Goal: Transaction & Acquisition: Obtain resource

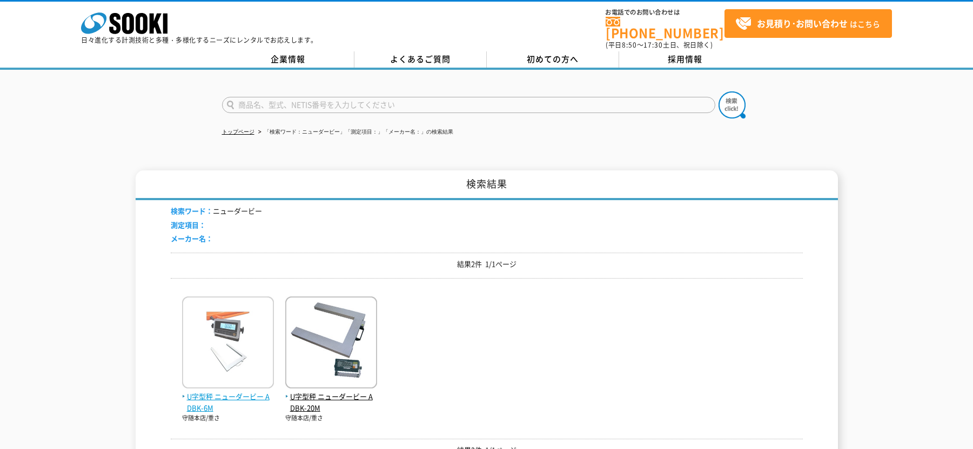
click at [249, 357] on img at bounding box center [228, 343] width 92 height 95
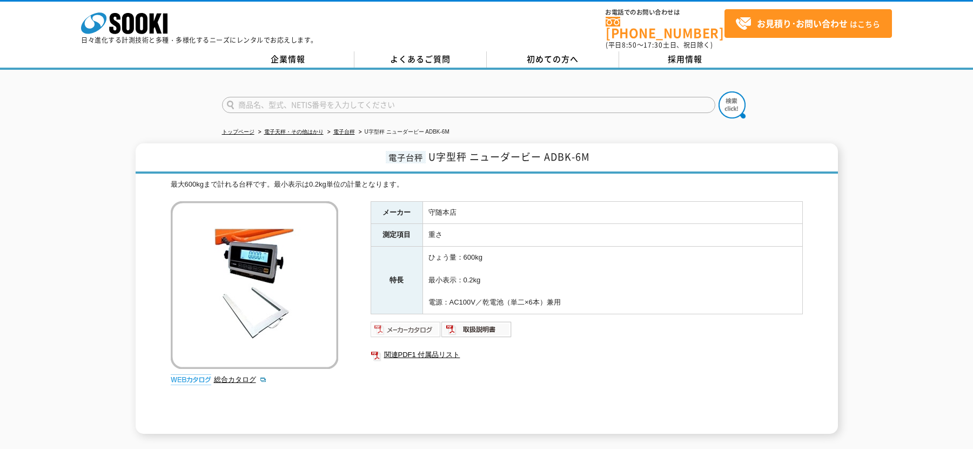
click at [411, 322] on img at bounding box center [406, 328] width 71 height 17
